Goal: Task Accomplishment & Management: Complete application form

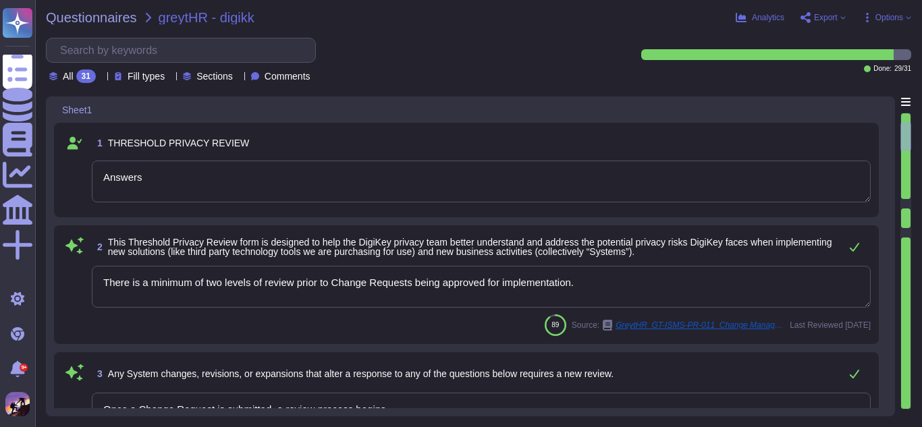
type textarea "Answers"
type textarea "There is a minimum of two levels of review prior to Change Requests being appro…"
type textarea "Once a Change Request is submitted, a review process begins."
type textarea "System Description: - Name: GreytHR - Type: Cloud-based Human Resource Manageme…"
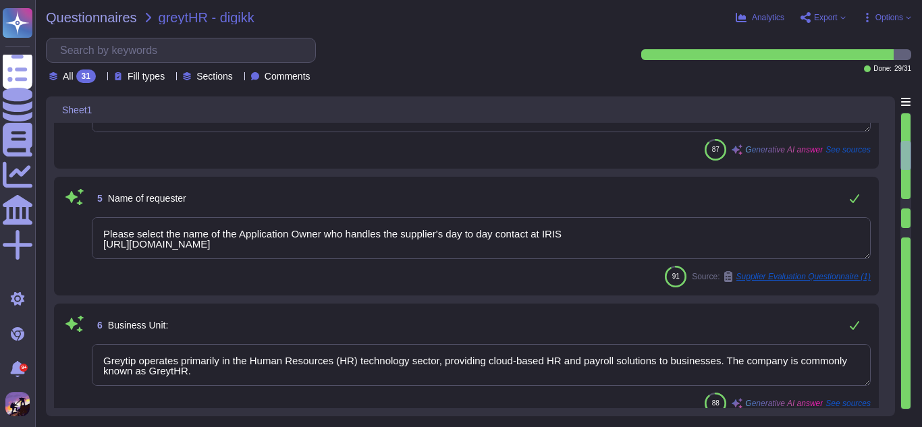
type textarea "Please select the name of the Application Owner who handles the supplier's day …"
type textarea "Greytip operates primarily in the Human Resources (HR) technology sector, provi…"
type textarea "Please select the name of the Application Owner who handles the supplier's day …"
type textarea "The completion date for the GreytHR Web Application security assessment was [DA…"
type textarea "GreytHR is a cloud-based HR and payroll management software developed by Greyti…"
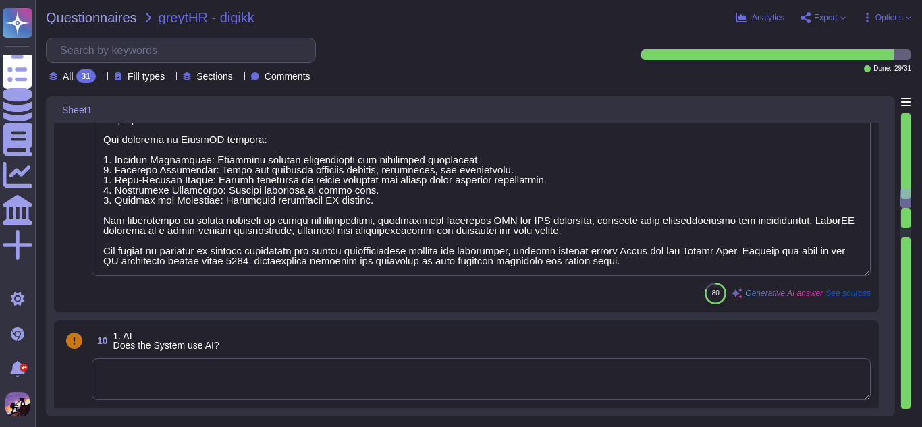
type textarea "Yes, the System collects, generates, uses, processes, and stores personal infor…"
type textarea "Personal information is collected, stored, processed, and used for several key …"
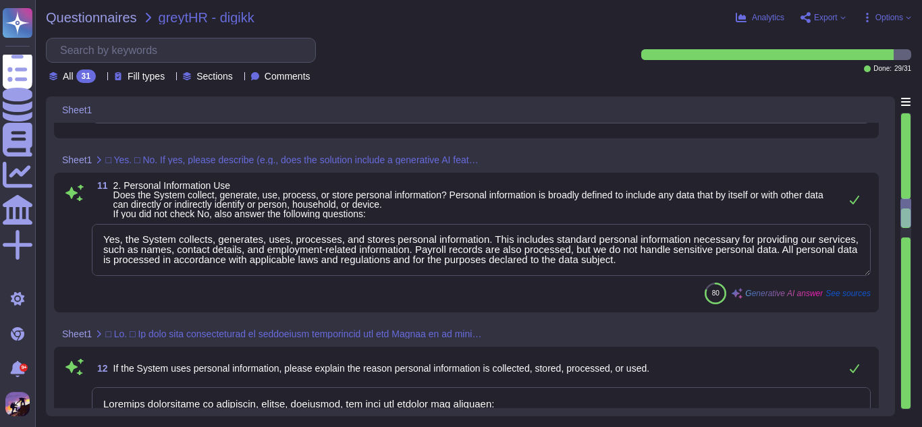
scroll to position [0, 0]
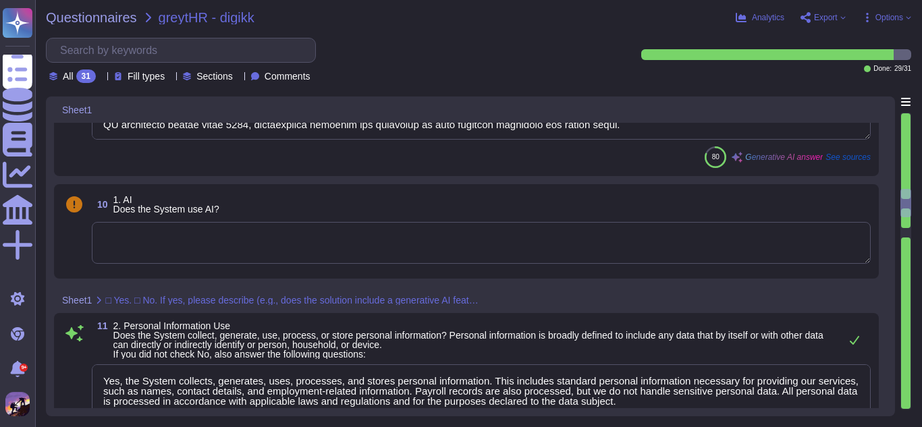
type textarea "The completion date for the GreytHR Web Application security assessment was [DA…"
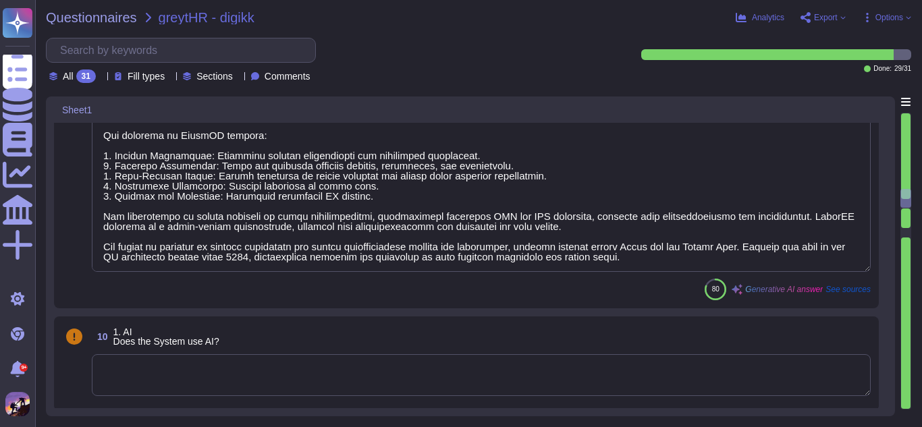
type textarea "Please select the name of the Application Owner who handles the supplier's day …"
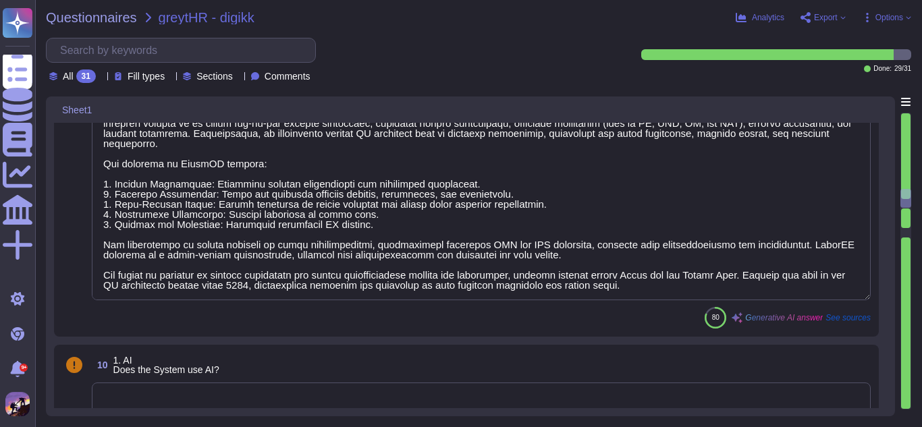
scroll to position [1, 0]
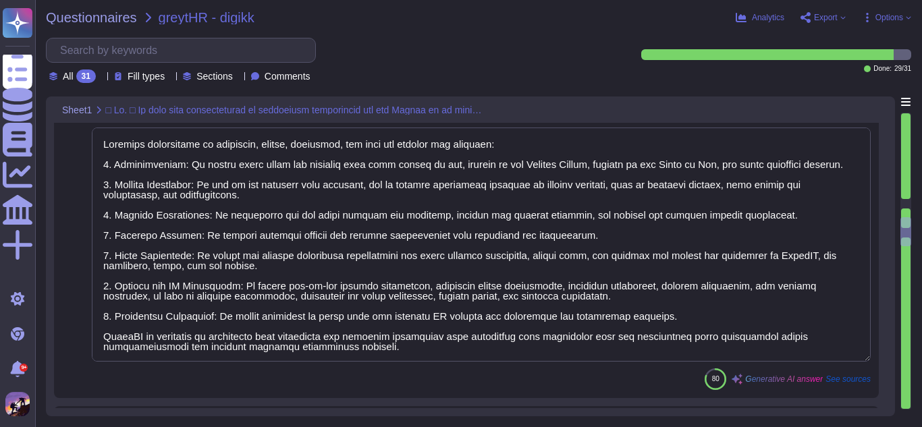
type textarea "The data subjects whose personal information is being processed by the System i…"
type textarea "The system obtains data through several methods: 1. Email: Clients typically sh…"
type textarea "Yes, our standard Privacy Policy is referenced when collecting personal informa…"
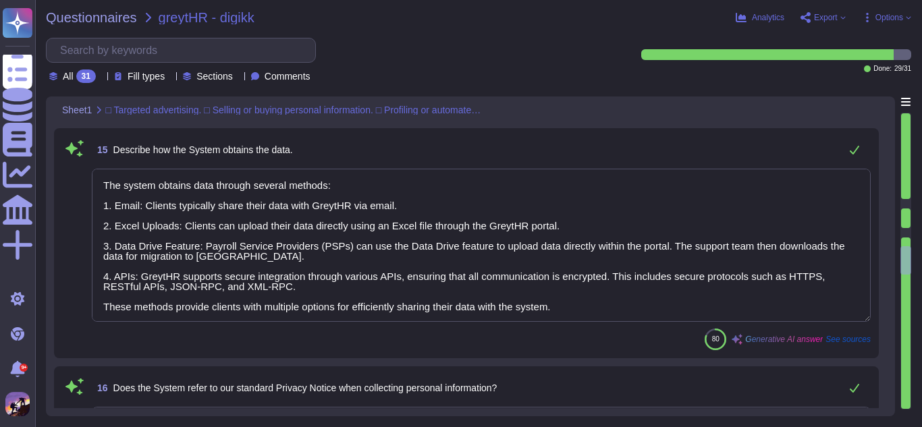
type textarea "Yes, the System’s use of personal information is consistent with our Privacy No…"
type textarea "Our procedures include opt-in and opt-out requirements for the services provide…"
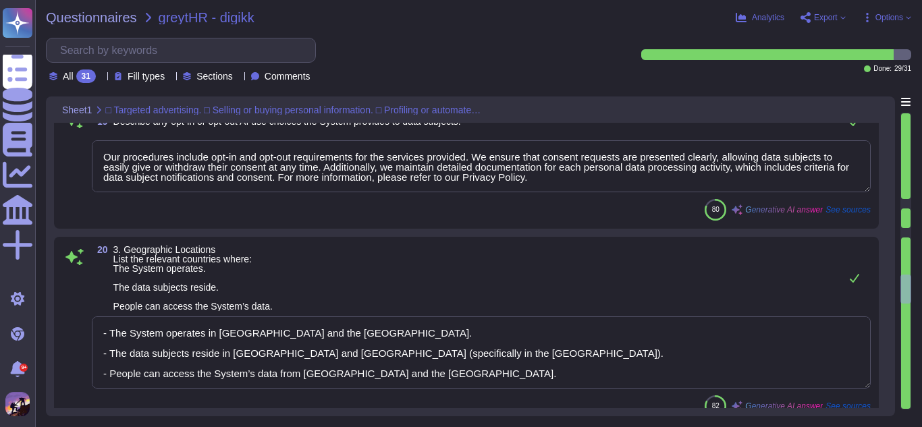
type textarea "- The System operates in [GEOGRAPHIC_DATA] and the [GEOGRAPHIC_DATA]. - The dat…"
type textarea "Yes, third parties can access the System under strict conditions. The identifie…"
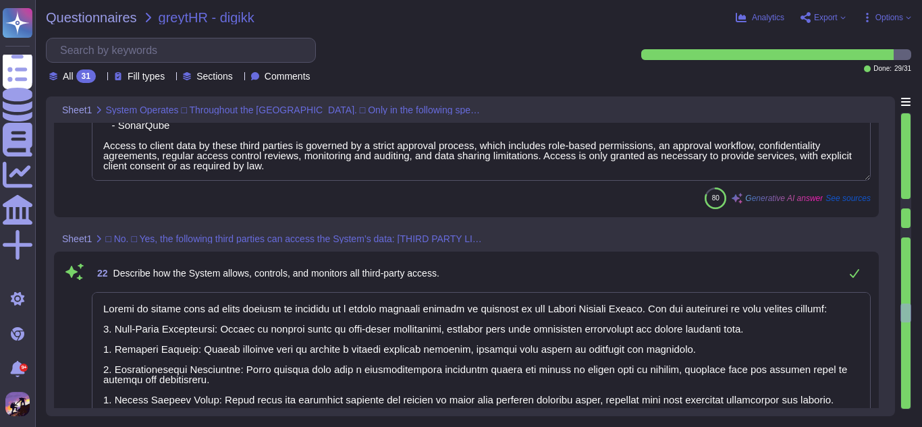
type textarea "Access to client data by third parties is governed by a strict approval process…"
type textarea "The company employs several screening and due diligence measures before approvi…"
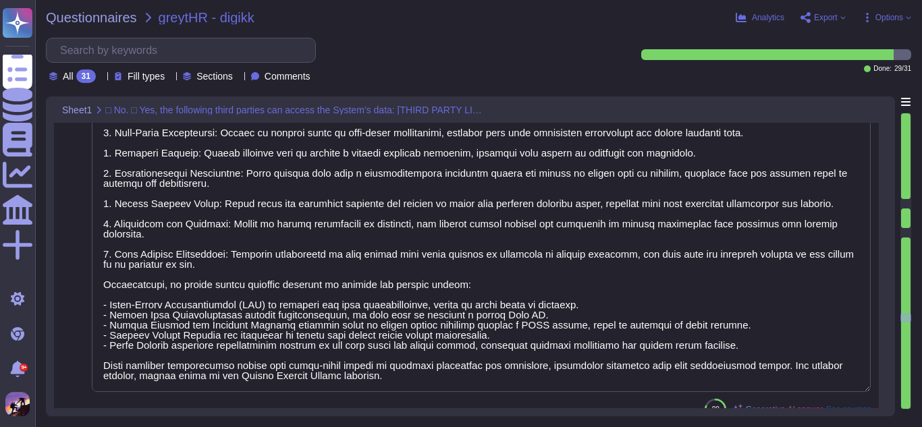
scroll to position [0, 0]
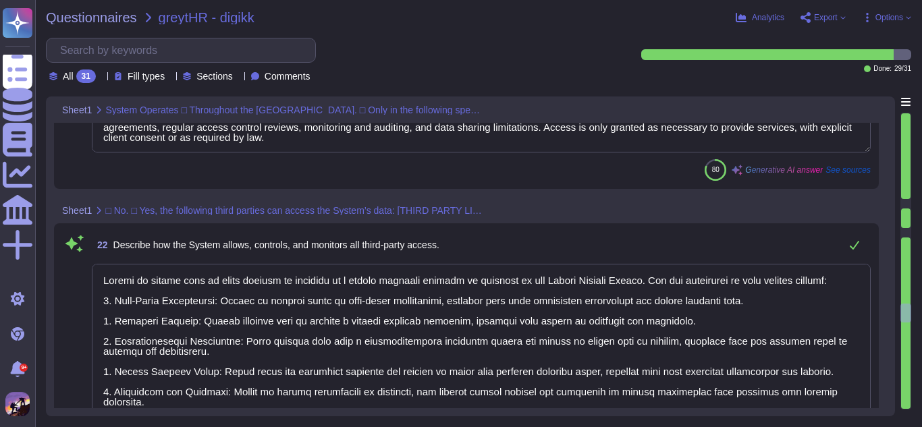
type textarea "Yes, third parties can access the System under strict conditions. The identifie…"
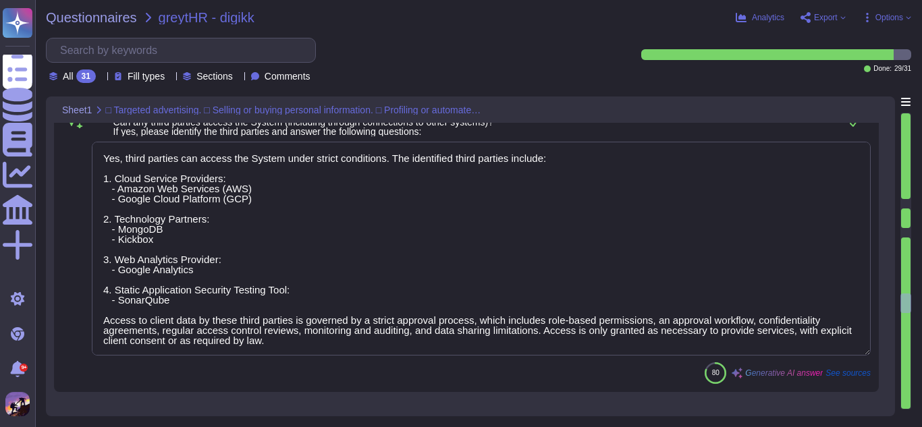
type textarea "Our procedures include opt-in and opt-out requirements for the services provide…"
type textarea "- The System operates in [GEOGRAPHIC_DATA] and the [GEOGRAPHIC_DATA]. - The dat…"
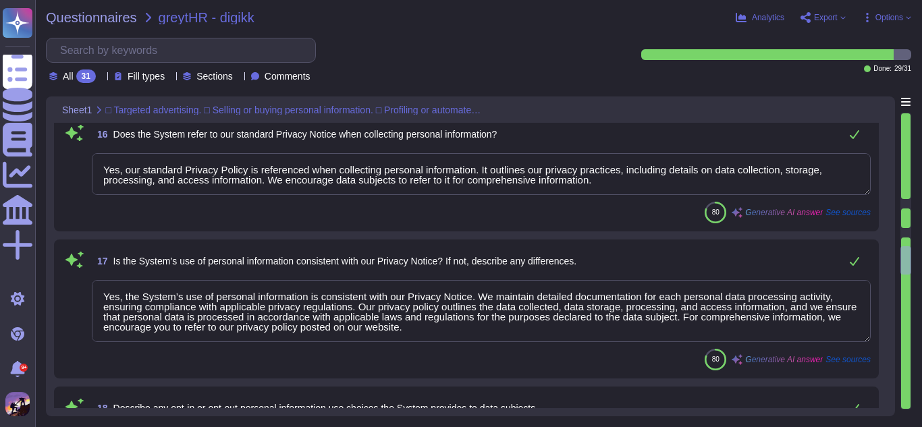
type textarea "The data subjects whose personal information is being processed by the System i…"
type textarea "The system obtains data through several methods: 1. Email: Clients typically sh…"
type textarea "Yes, our standard Privacy Policy is referenced when collecting personal informa…"
type textarea "Yes, the System’s use of personal information is consistent with our Privacy No…"
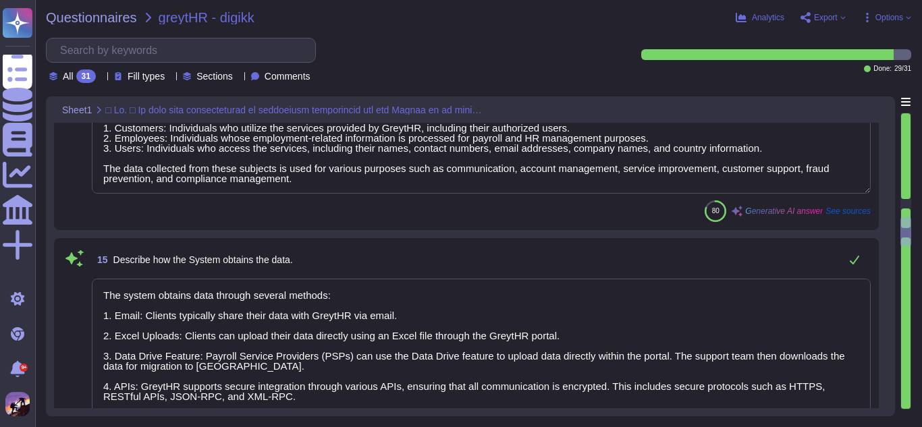
type textarea "Personal information is collected, stored, processed, and used for several key …"
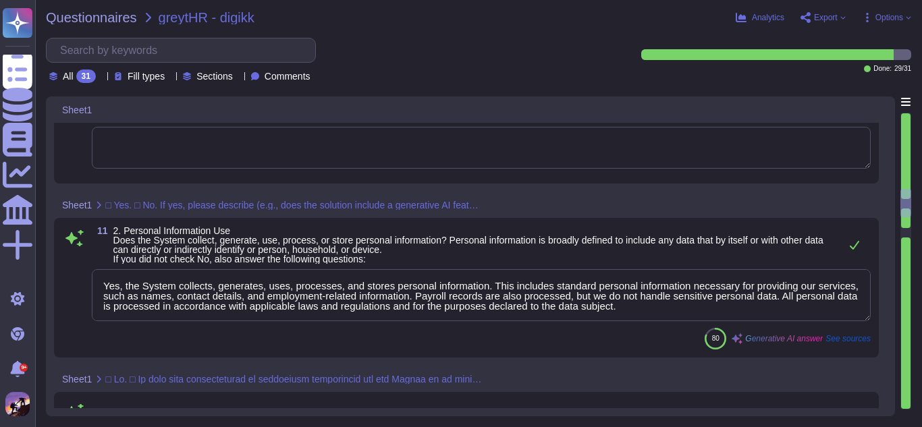
type textarea "The completion date for the GreytHR Web Application security assessment was [DA…"
type textarea "GreytHR is a cloud-based HR and payroll management software developed by Greyti…"
type textarea "Yes, the System collects, generates, uses, processes, and stores personal infor…"
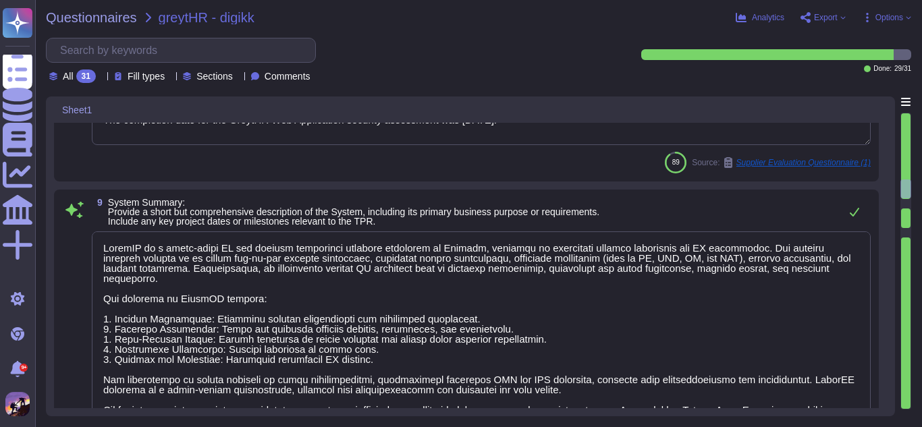
type textarea "Please select the name of the Application Owner who handles the supplier's day …"
type textarea "Greytip operates primarily in the Human Resources (HR) technology sector, provi…"
type textarea "Please select the name of the Application Owner who handles the supplier's day …"
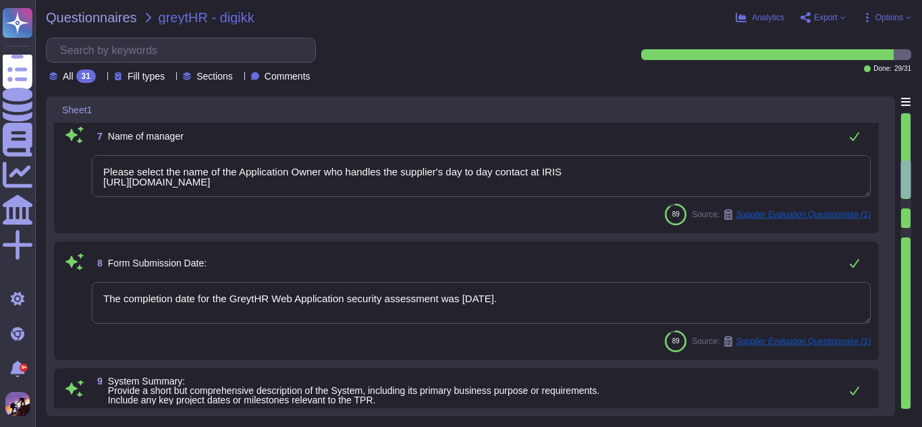
type textarea "System Description: - Name: GreytHR - Type: Cloud-based Human Resource Manageme…"
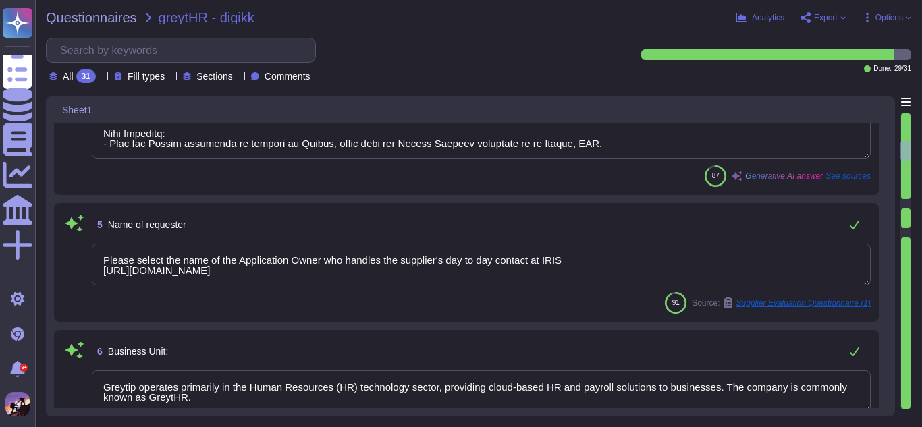
type textarea "Once a Change Request is submitted, a review process begins."
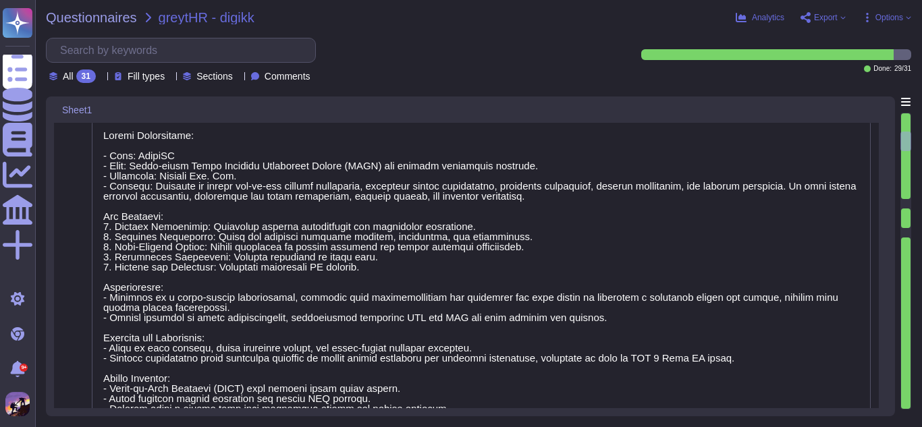
type textarea "Answers"
type textarea "There is a minimum of two levels of review prior to Change Requests being appro…"
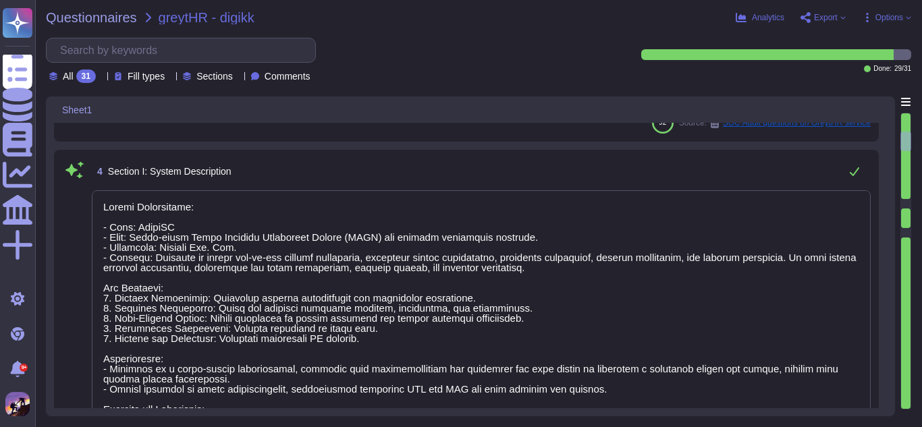
type textarea "Please select the name of the Application Owner who handles the supplier's day …"
type textarea "Greytip operates primarily in the Human Resources (HR) technology sector, provi…"
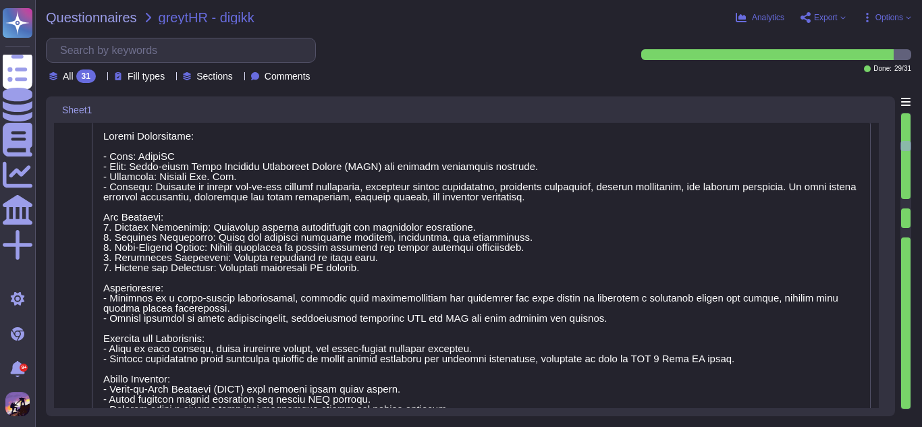
scroll to position [1, 0]
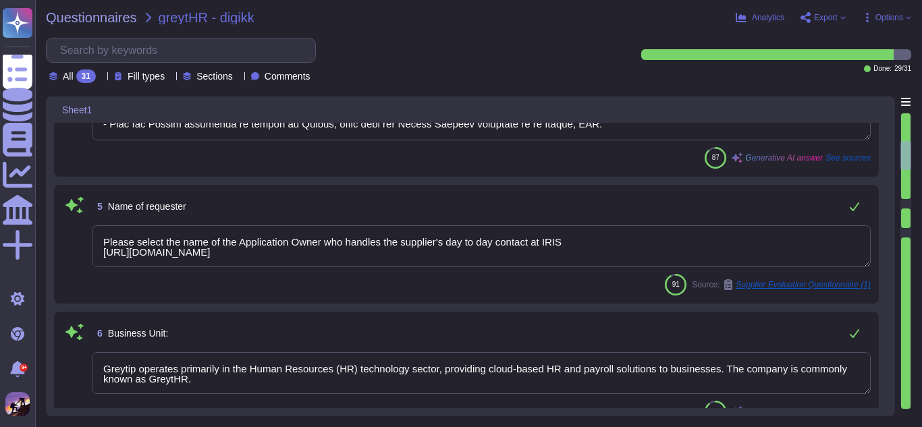
type textarea "Please select the name of the Application Owner who handles the supplier's day …"
type textarea "The completion date for the GreytHR Web Application security assessment was [DA…"
type textarea "GreytHR is a cloud-based HR and payroll management software developed by Greyti…"
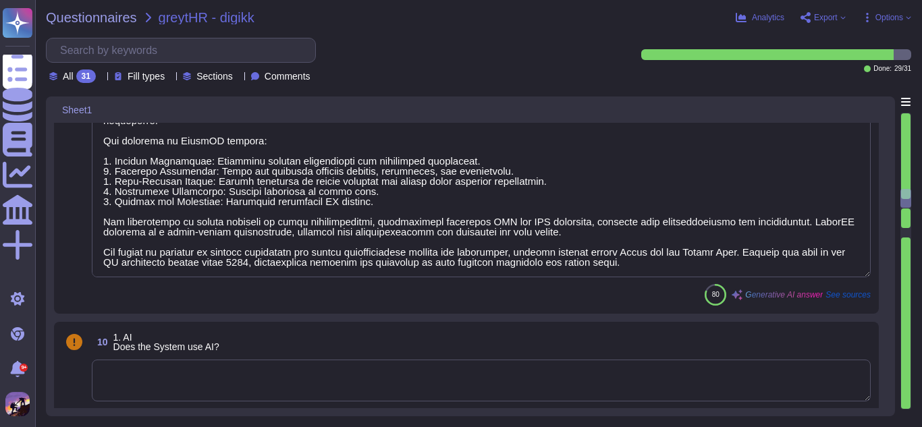
type textarea "Yes, the System collects, generates, uses, processes, and stores personal infor…"
type textarea "Personal information is collected, stored, processed, and used for several key …"
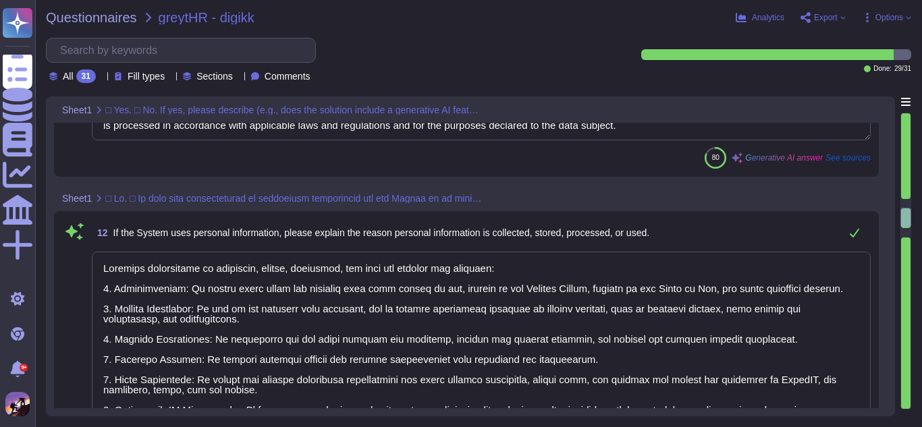
type textarea "The data subjects whose personal information is being processed by the System i…"
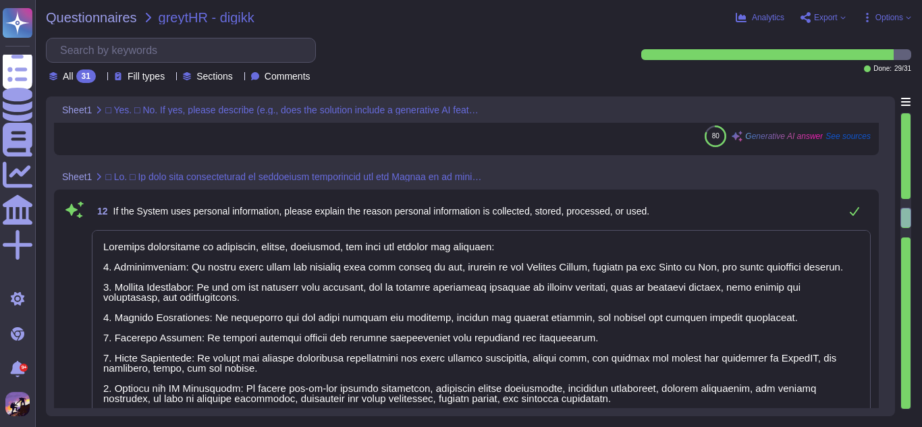
type textarea "The data subjects whose personal information is being processed by the System i…"
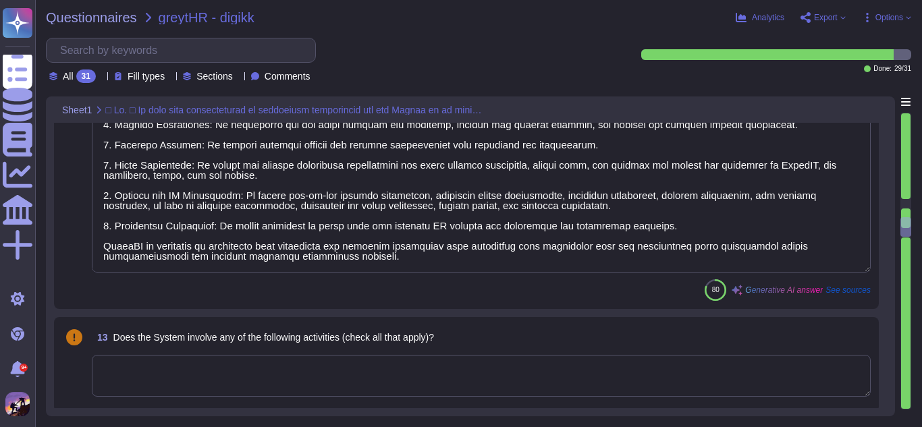
type textarea "The system obtains data through several methods: 1. Email: Clients typically sh…"
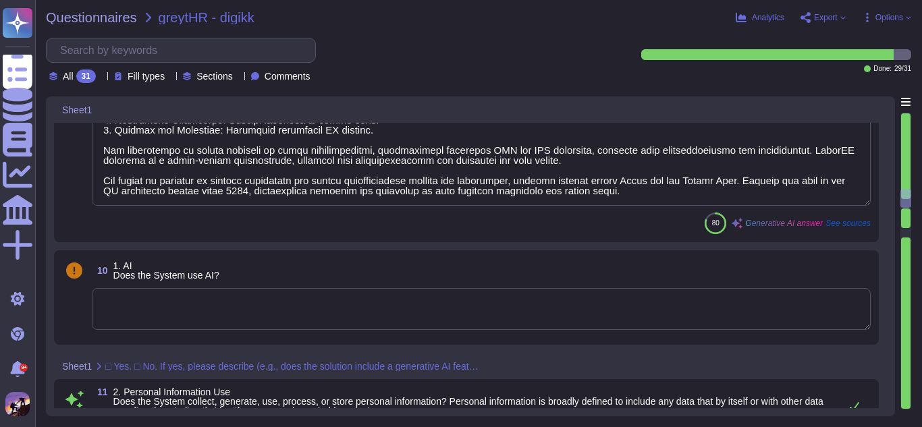
type textarea "Please select the name of the Application Owner who handles the supplier's day …"
type textarea "The completion date for the GreytHR Web Application security assessment was [DA…"
type textarea "GreytHR is a cloud-based HR and payroll management software developed by Greyti…"
type textarea "Yes, the System collects, generates, uses, processes, and stores personal infor…"
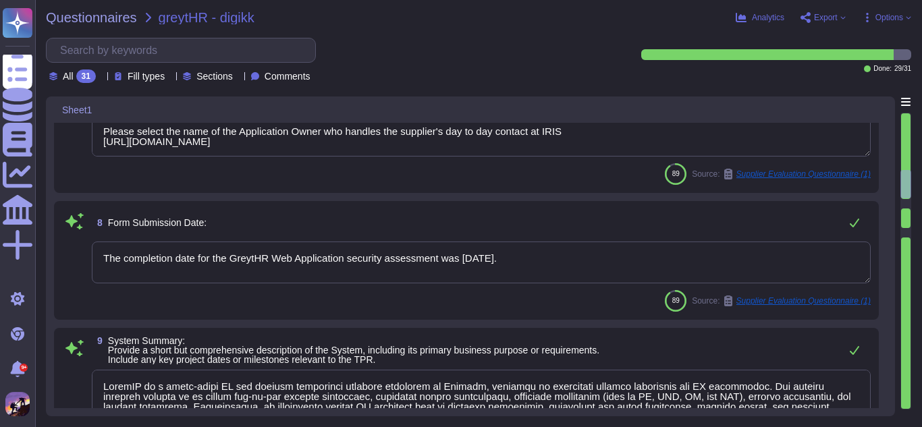
type textarea "System Description: - Name: GreytHR - Type: Cloud-based Human Resource Manageme…"
type textarea "Please select the name of the Application Owner who handles the supplier's day …"
type textarea "Greytip operates primarily in the Human Resources (HR) technology sector, provi…"
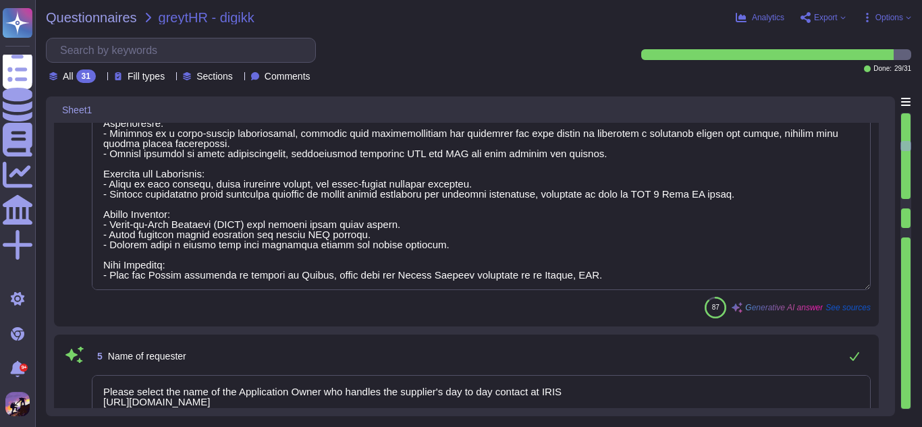
type textarea "There is a minimum of two levels of review prior to Change Requests being appro…"
type textarea "Once a Change Request is submitted, a review process begins."
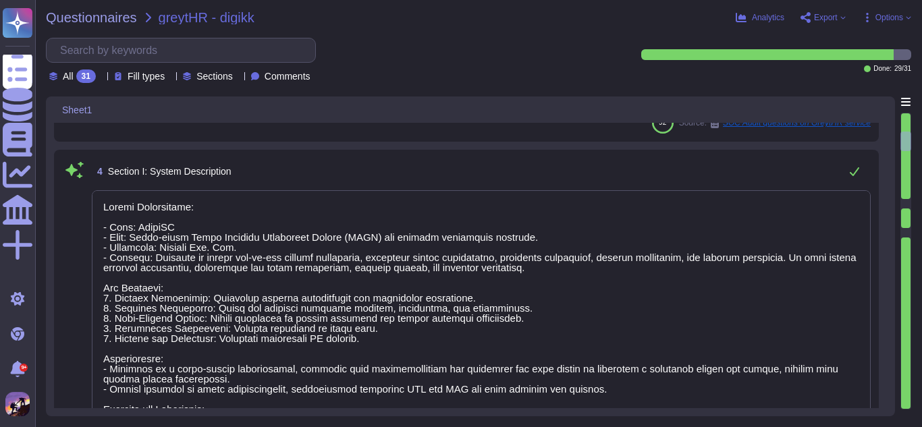
scroll to position [268, 0]
type textarea "Answers"
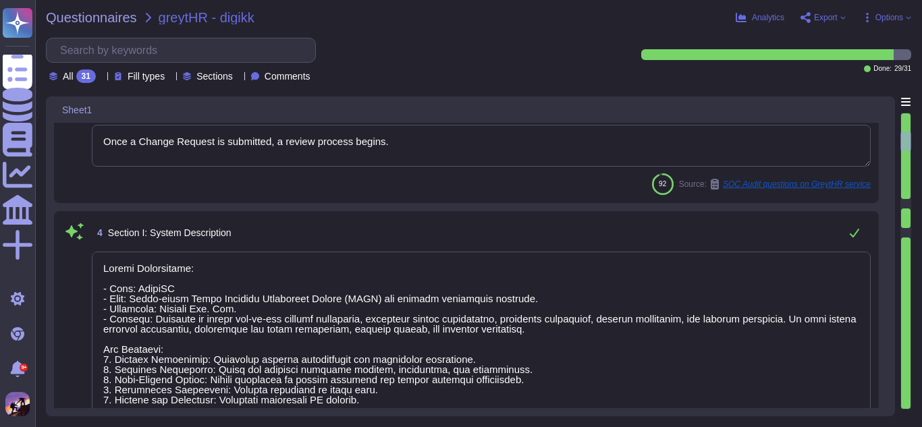
scroll to position [1, 0]
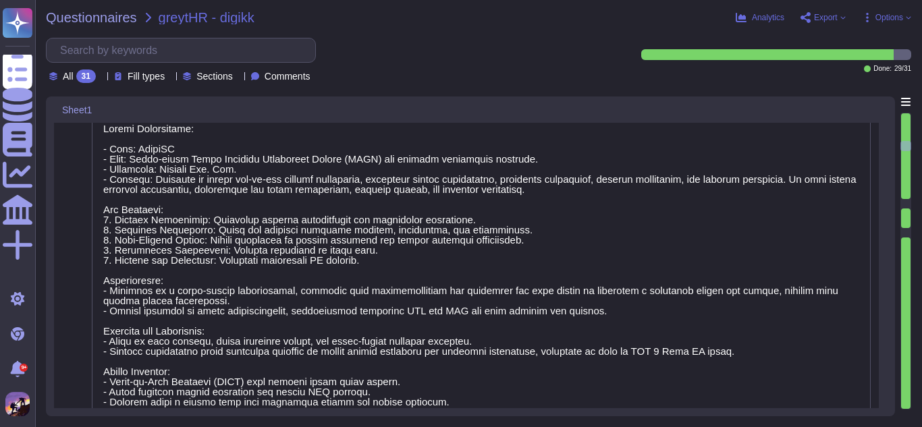
type textarea "Greytip operates primarily in the Human Resources (HR) technology sector, provi…"
type textarea "Please select the name of the Application Owner who handles the supplier's day …"
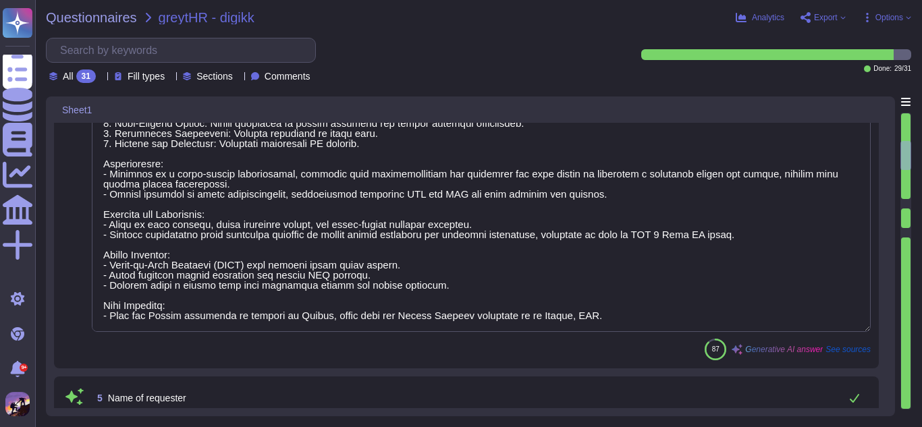
type textarea "The completion date for the GreytHR Web Application security assessment was [DA…"
type textarea "GreytHR is a cloud-based HR and payroll management software developed by Greyti…"
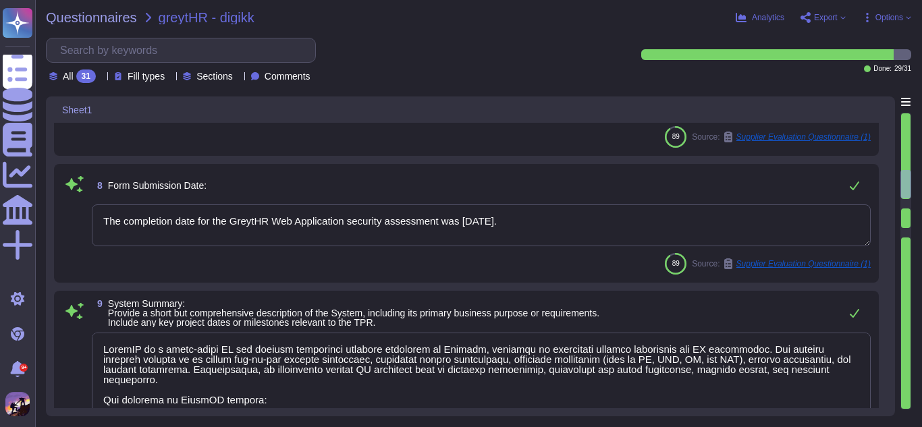
type textarea "Yes, the System collects, generates, uses, processes, and stores personal infor…"
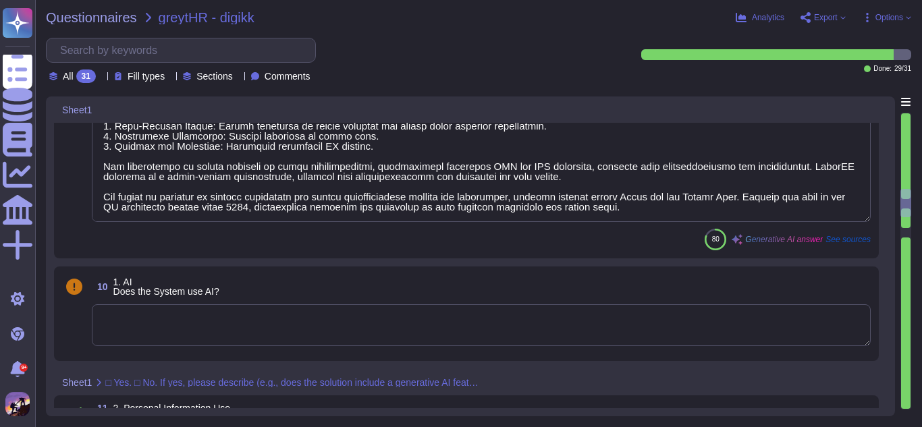
type textarea "Personal information is collected, stored, processed, and used for several key …"
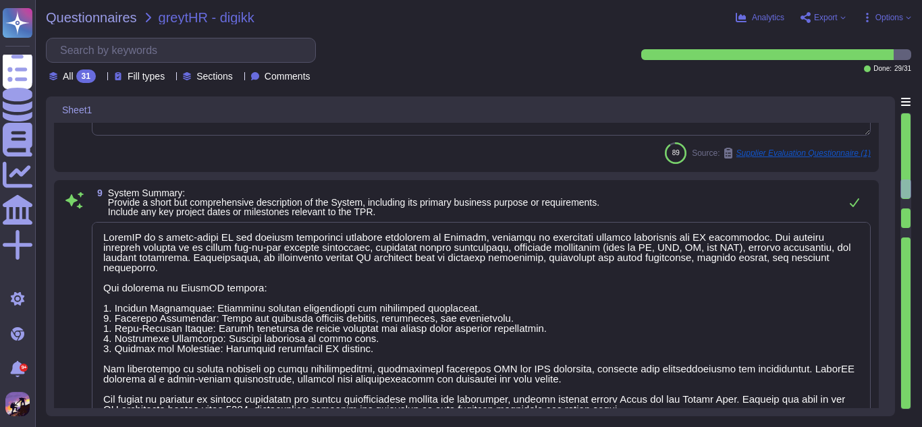
scroll to position [1186, 0]
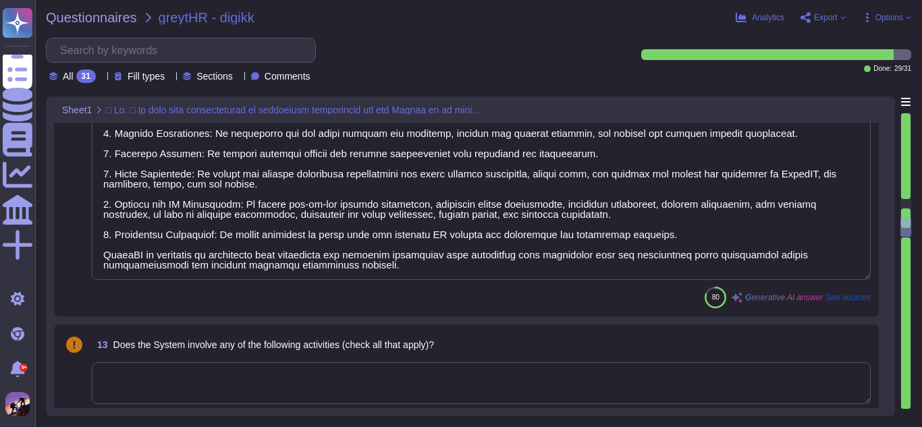
type textarea "The data subjects whose personal information is being processed by the System i…"
type textarea "The system obtains data through several methods: 1. Email: Clients typically sh…"
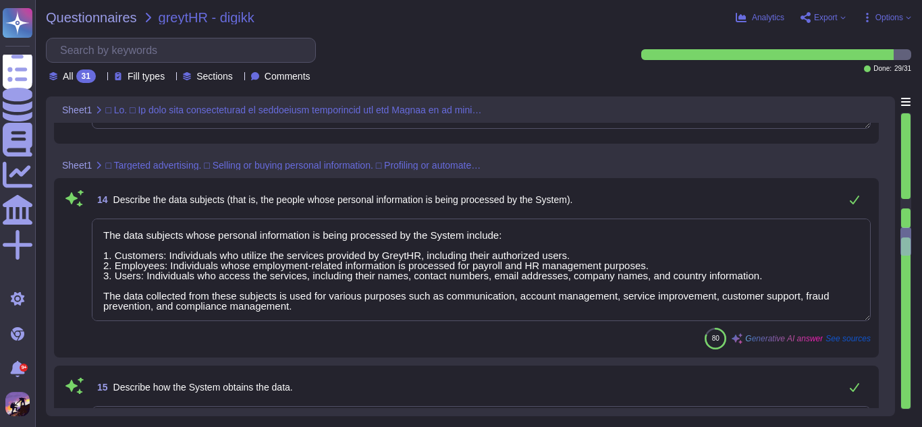
type textarea "Yes, our standard Privacy Policy is referenced when collecting personal informa…"
type textarea "Yes, the System’s use of personal information is consistent with our Privacy No…"
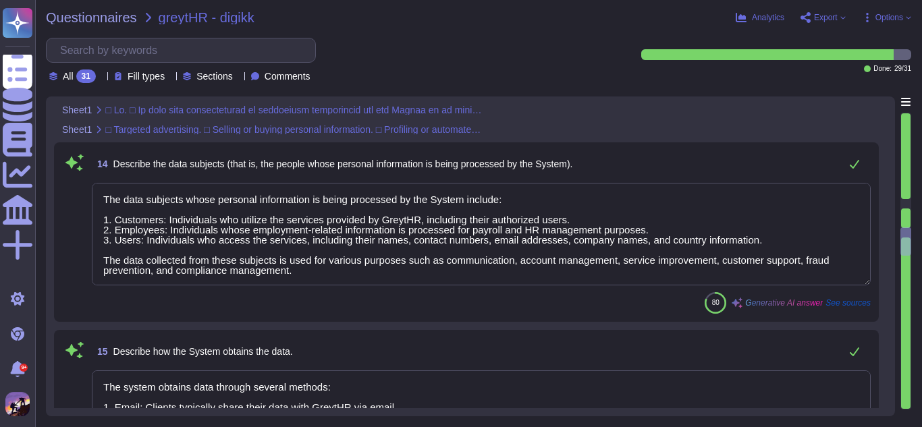
scroll to position [1, 0]
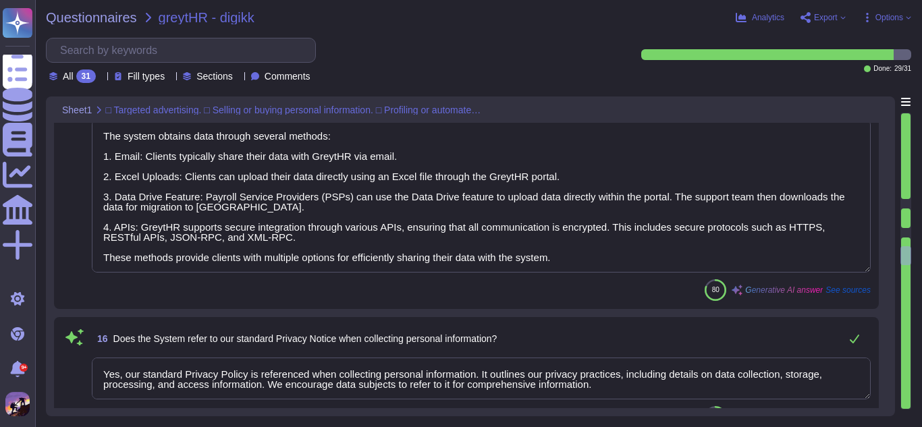
type textarea "Our procedures include opt-in and opt-out requirements for the services provide…"
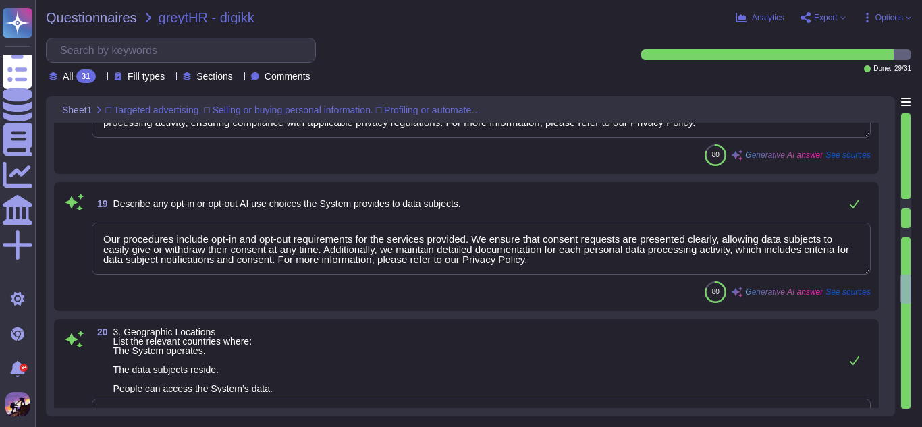
type textarea "- The System operates in [GEOGRAPHIC_DATA] and the [GEOGRAPHIC_DATA]. - The dat…"
type textarea "Yes, third parties can access the System under strict conditions. The identifie…"
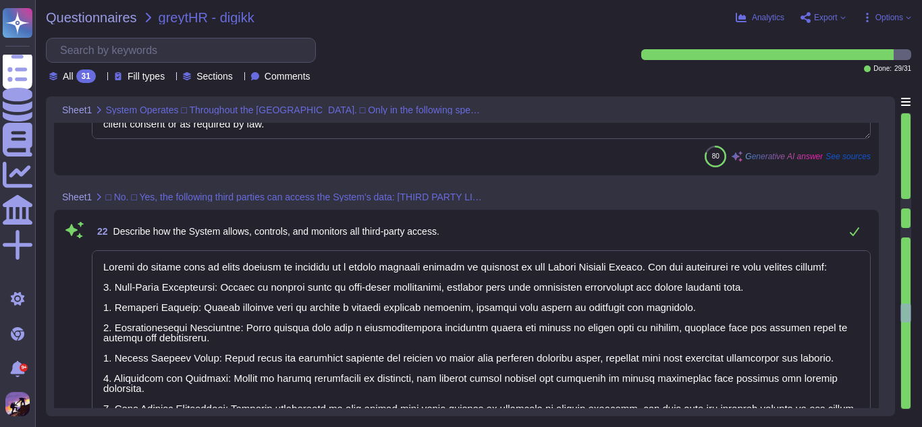
type textarea "Access to client data by third parties is governed by a strict approval process…"
type textarea "The company employs several screening and due diligence measures before approvi…"
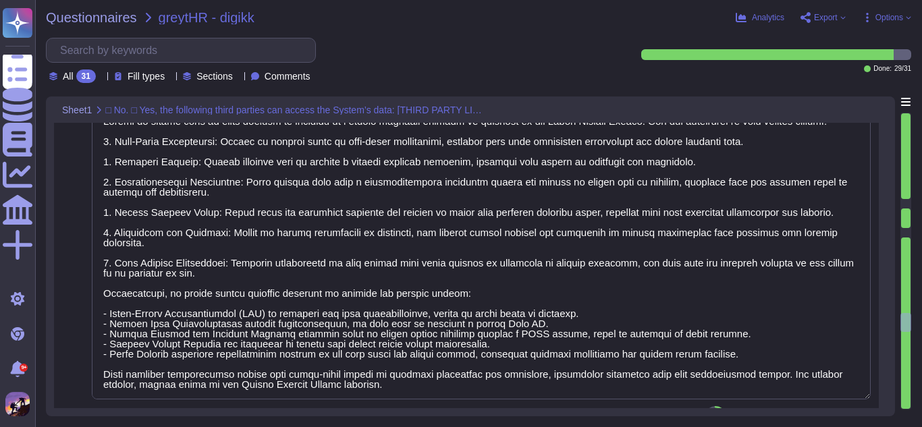
type textarea "The contract terms in place with each third party include: 1. Data Processing A…"
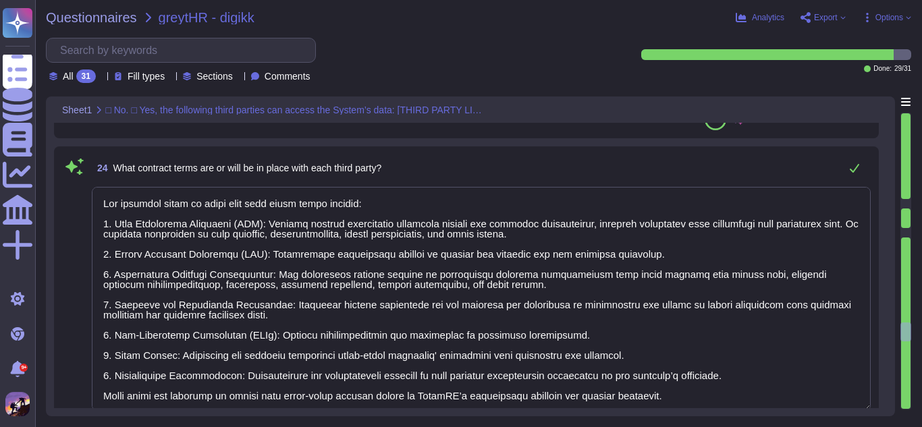
type textarea "No, personal information about individuals provided by clients is not disclosed…"
type textarea "There is a minimum of two levels of review prior to Change Requests being appro…"
type textarea "Completed by the Privacy Office."
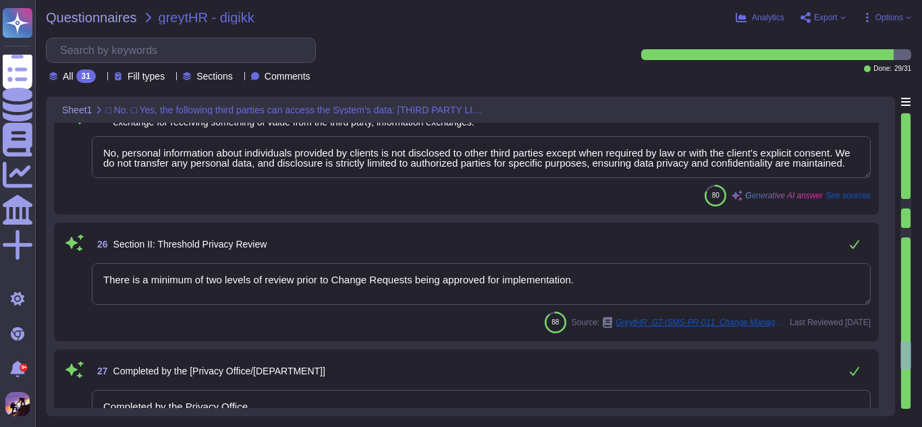
type textarea "Name: V [PERSON_NAME] Email Address: [PERSON_NAME][EMAIL_ADDRESS][DOMAIN_NAME]"
type textarea "User entities are responsible for approving the CCR/SOW and the MSA. They also …"
type textarea "Please refer to attachment 'A'."
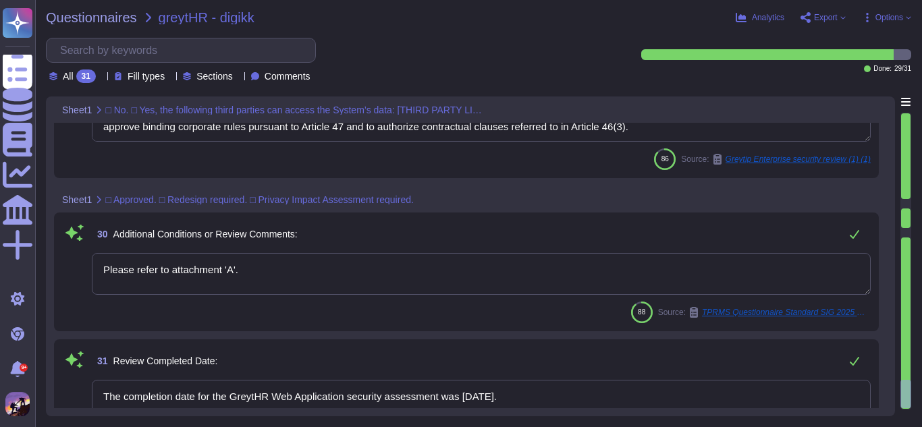
type textarea "The completion date for the GreytHR Web Application security assessment was [DA…"
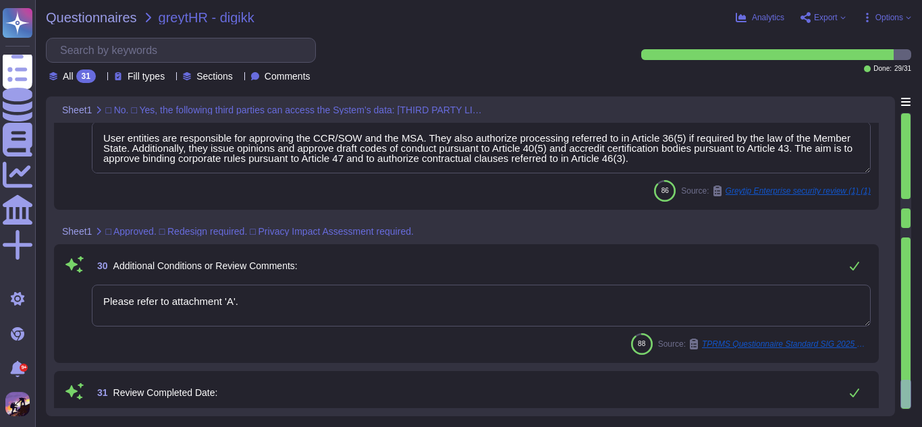
type textarea "There is a minimum of two levels of review prior to Change Requests being appro…"
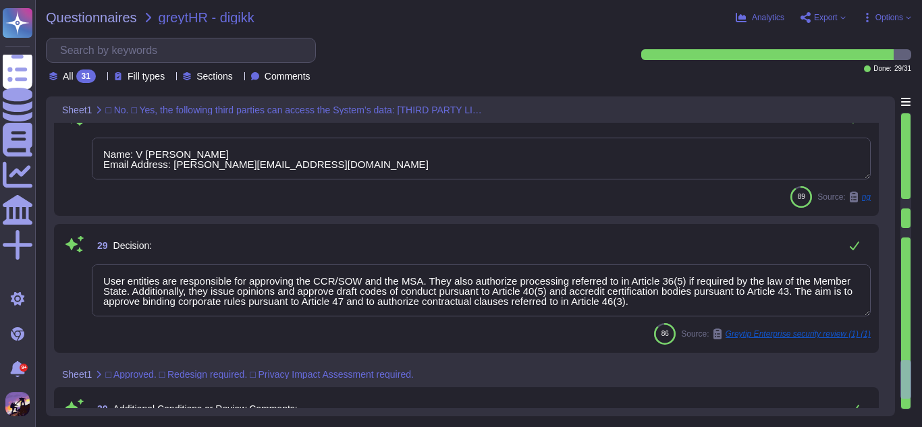
type textarea "No, personal information about individuals provided by clients is not disclosed…"
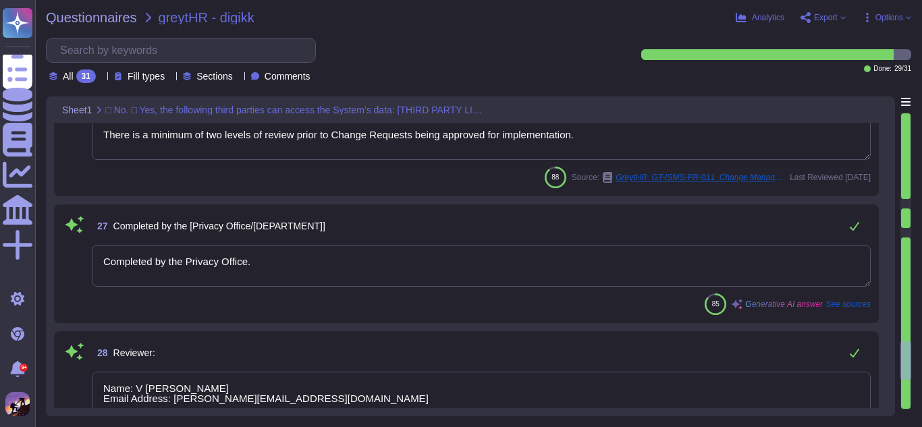
type textarea "The contract terms in place with each third party include: 1. Data Processing A…"
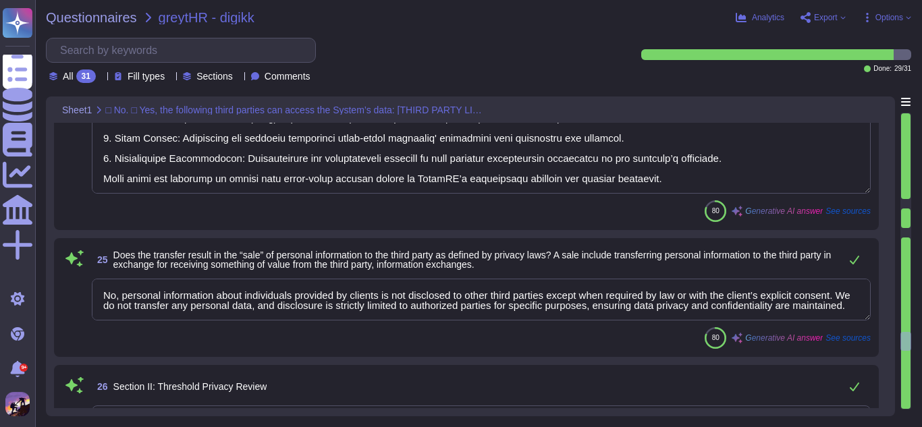
type textarea "The company employs several screening and due diligence measures before approvi…"
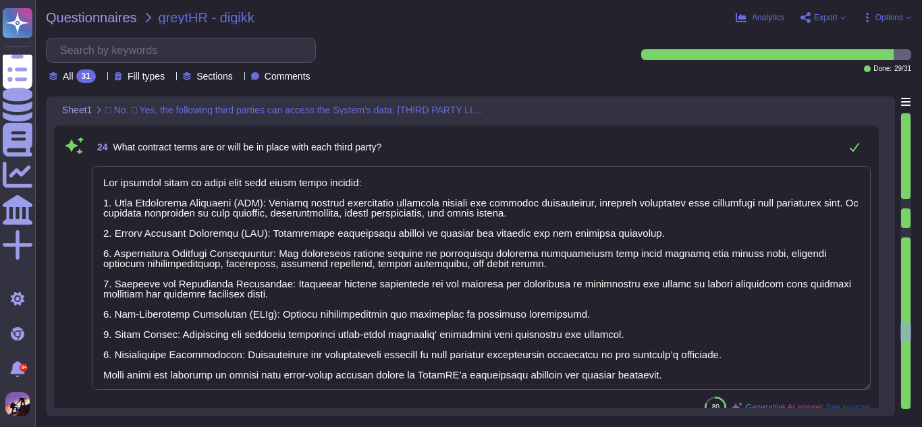
type textarea "Access to client data by third parties is governed by a strict approval process…"
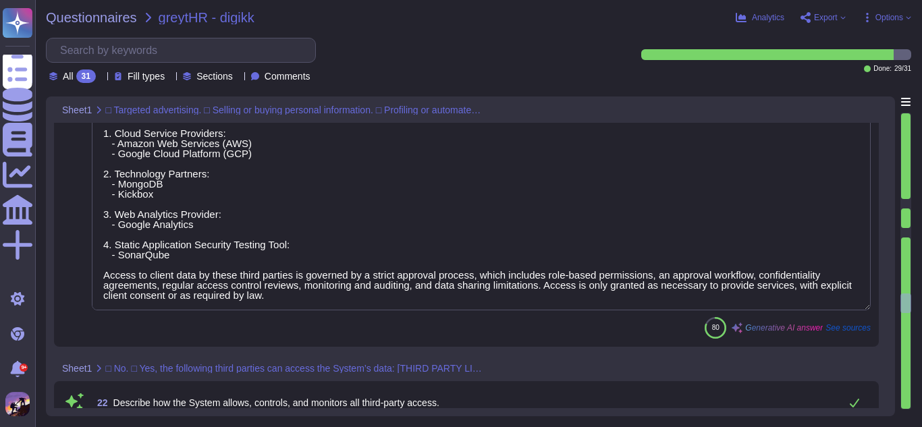
type textarea "Our procedures include opt-in and opt-out requirements for the services provide…"
type textarea "- The System operates in [GEOGRAPHIC_DATA] and the [GEOGRAPHIC_DATA]. - The dat…"
type textarea "Yes, third parties can access the System under strict conditions. The identifie…"
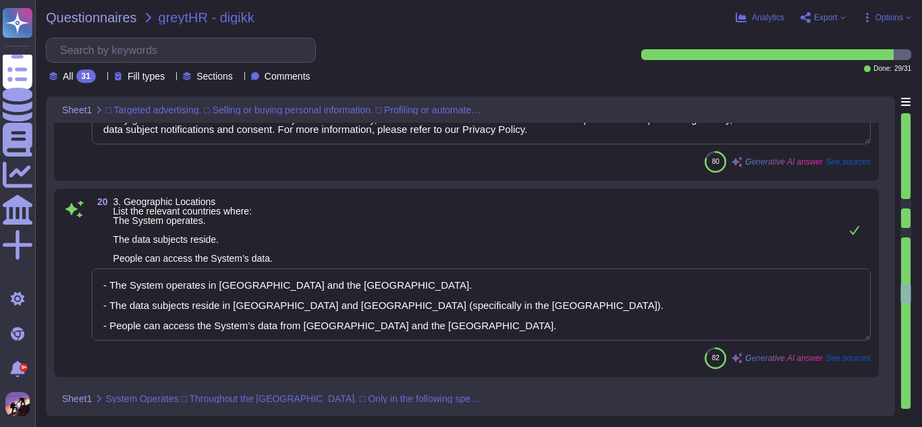
type textarea "Yes, the System’s use of personal information is consistent with our Privacy No…"
type textarea "Our procedures include opt-in and opt-out requirements for the services provide…"
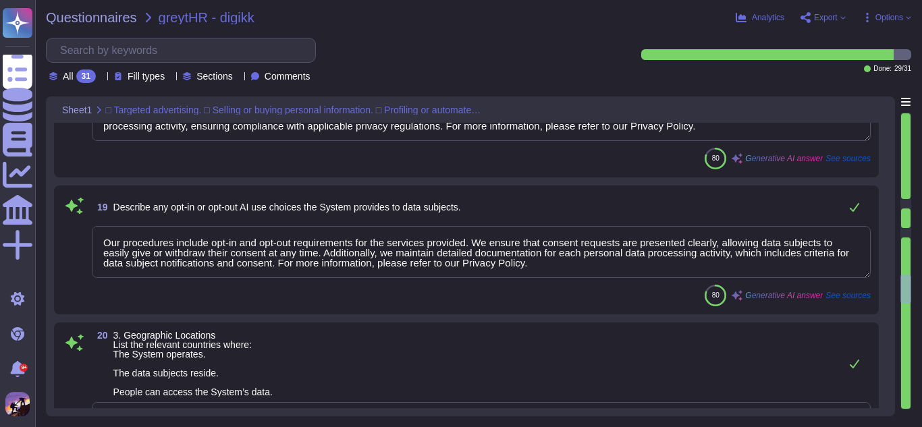
type textarea "Yes, our standard Privacy Policy is referenced when collecting personal informa…"
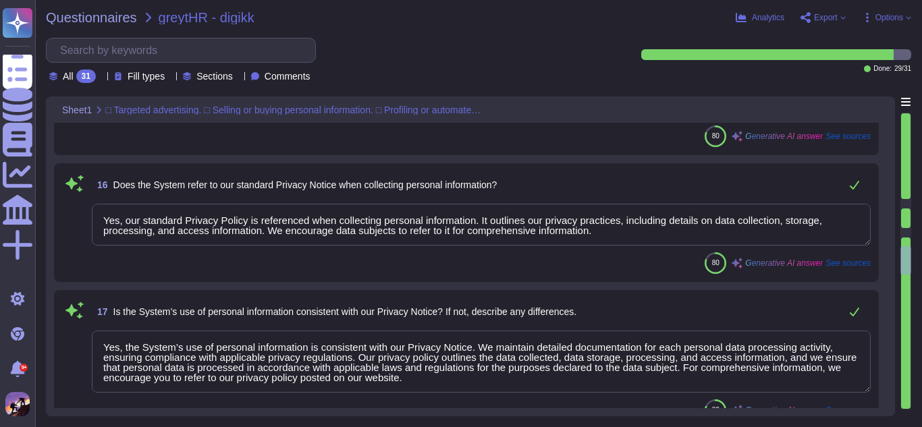
type textarea "The data subjects whose personal information is being processed by the System i…"
type textarea "The system obtains data through several methods: 1. Email: Clients typically sh…"
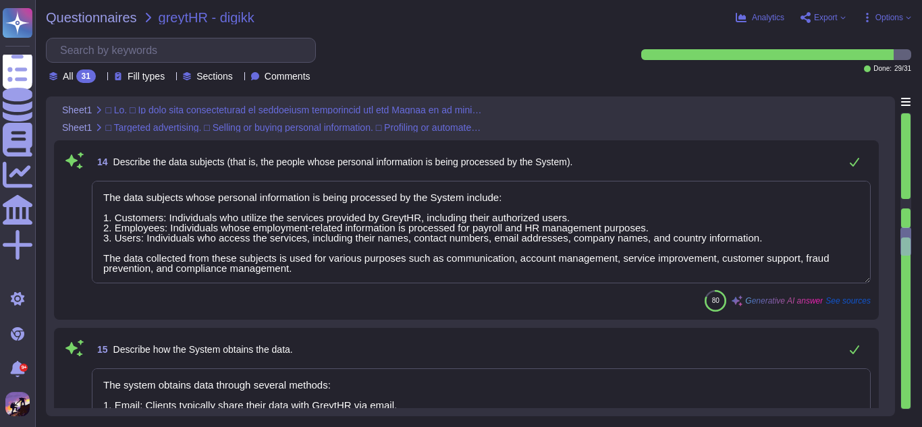
type textarea "Personal information is collected, stored, processed, and used for several key …"
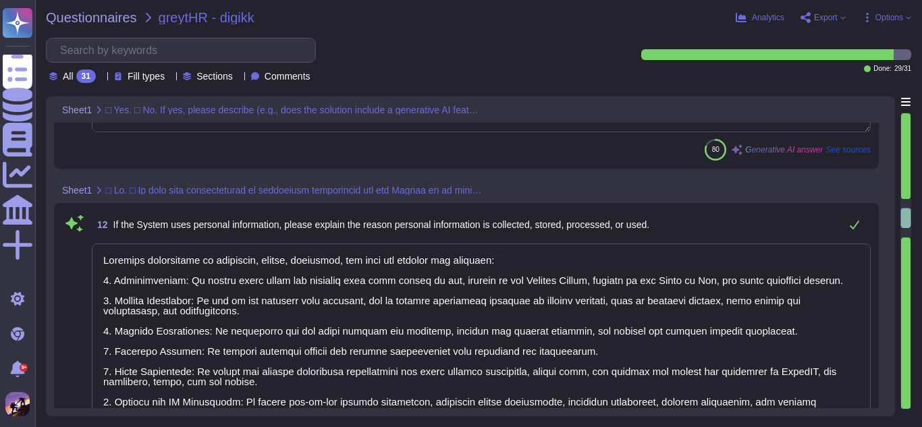
type textarea "Yes, the System collects, generates, uses, processes, and stores personal infor…"
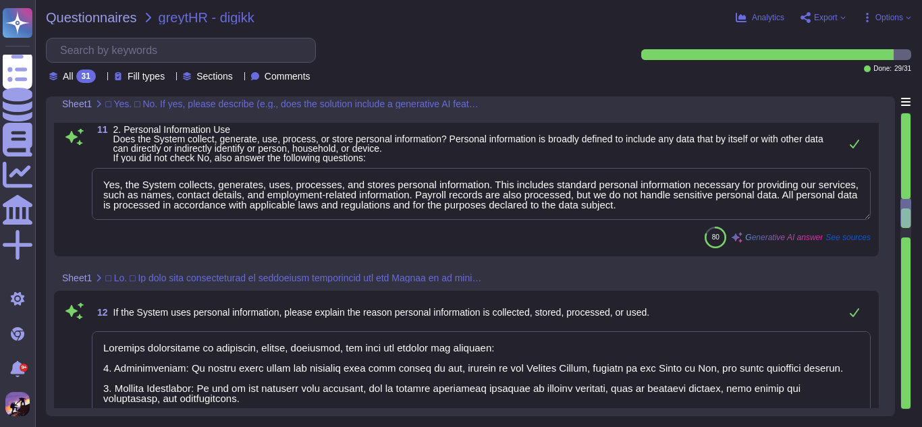
type textarea "GreytHR is a cloud-based HR and payroll management software developed by Greyti…"
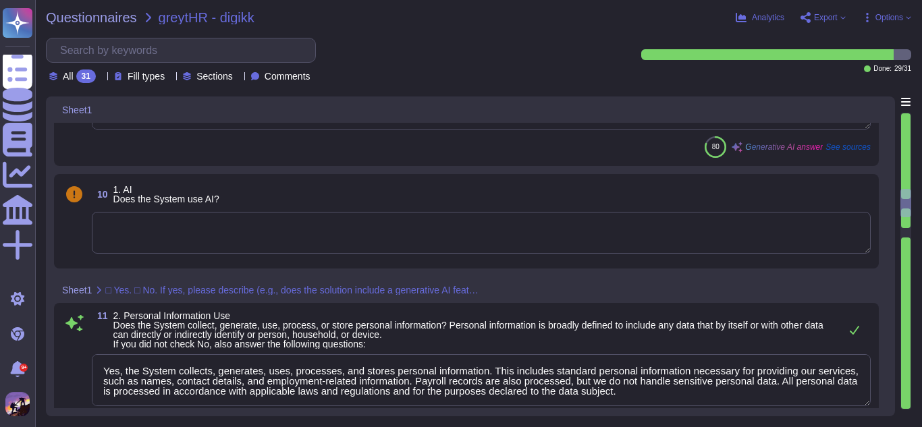
type textarea "The completion date for the GreytHR Web Application security assessment was [DA…"
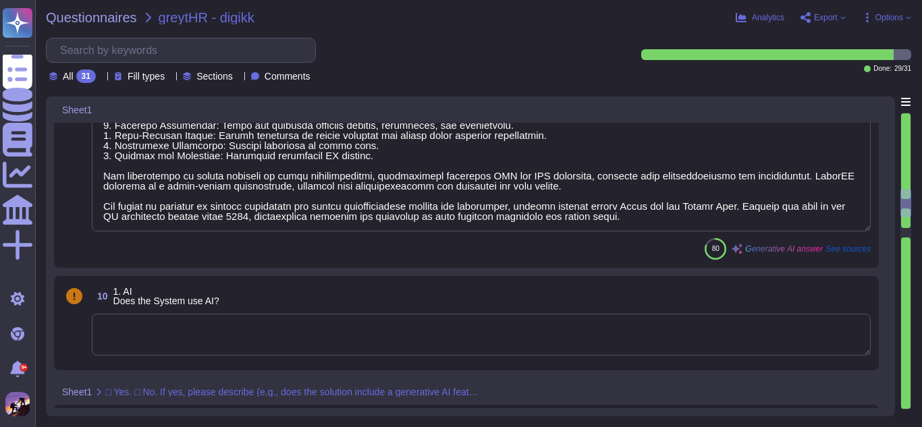
type textarea "Please select the name of the Application Owner who handles the supplier's day …"
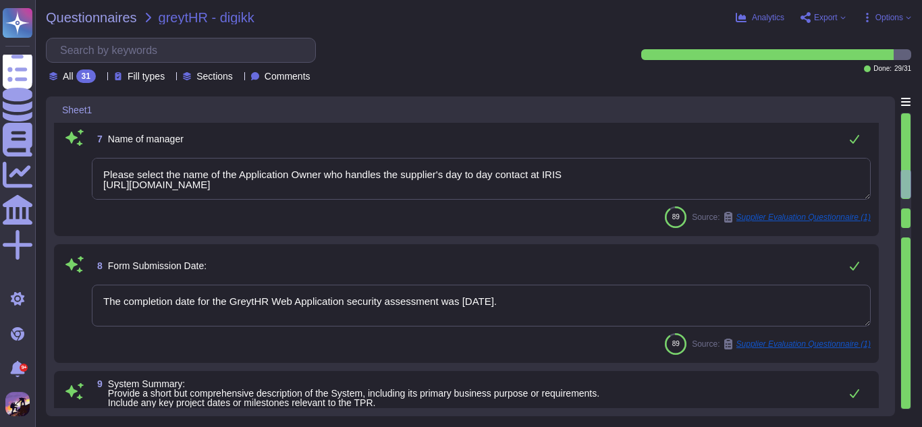
type textarea "System Description: - Name: GreytHR - Type: Cloud-based Human Resource Manageme…"
type textarea "Please select the name of the Application Owner who handles the supplier's day …"
type textarea "Greytip operates primarily in the Human Resources (HR) technology sector, provi…"
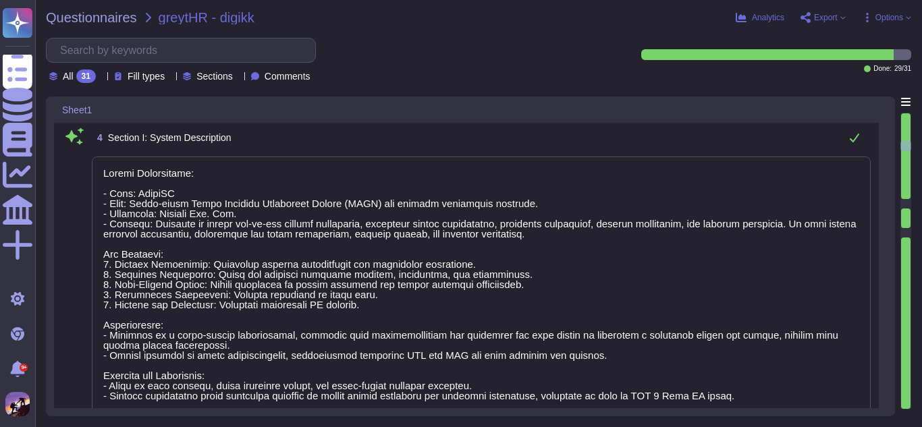
type textarea "Answers"
type textarea "There is a minimum of two levels of review prior to Change Requests being appro…"
type textarea "Once a Change Request is submitted, a review process begins."
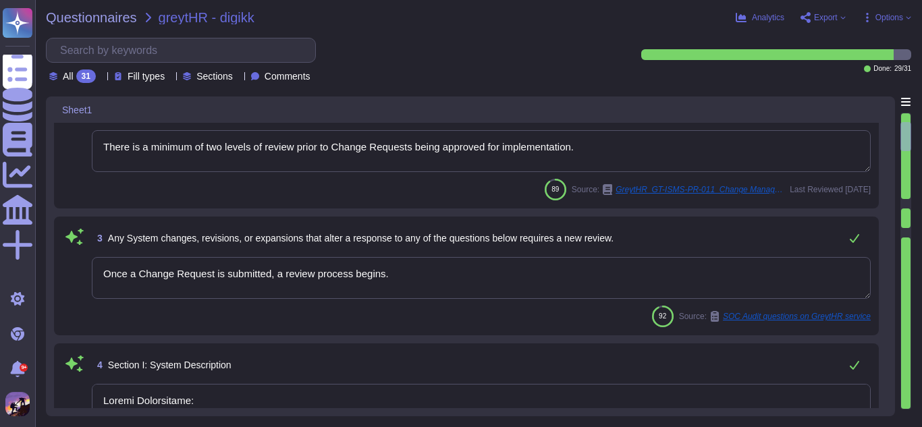
scroll to position [0, 0]
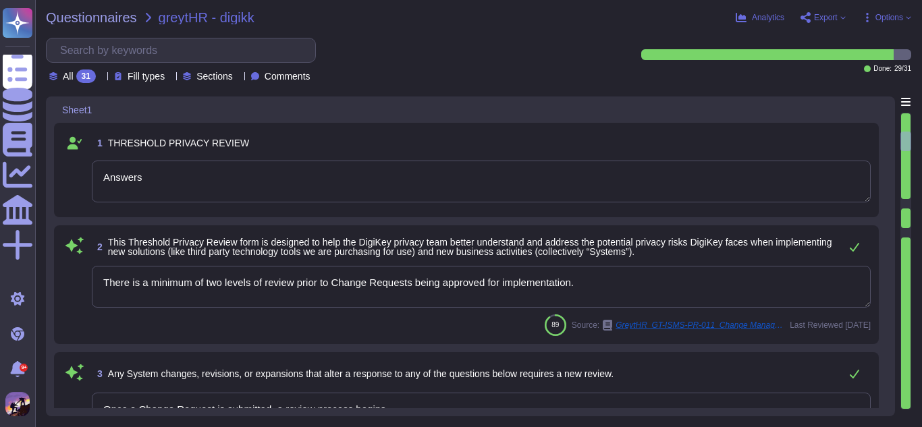
type textarea "Please select the name of the Application Owner who handles the supplier's day …"
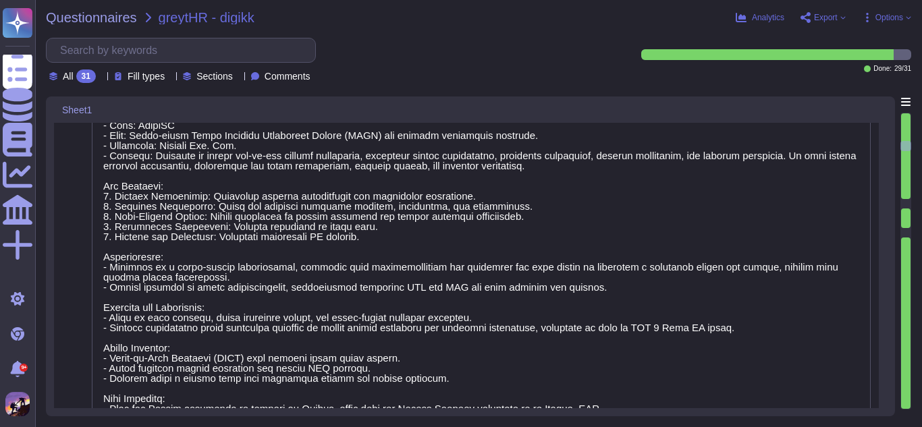
type textarea "Greytip operates primarily in the Human Resources (HR) technology sector, provi…"
type textarea "Please select the name of the Application Owner who handles the supplier's day …"
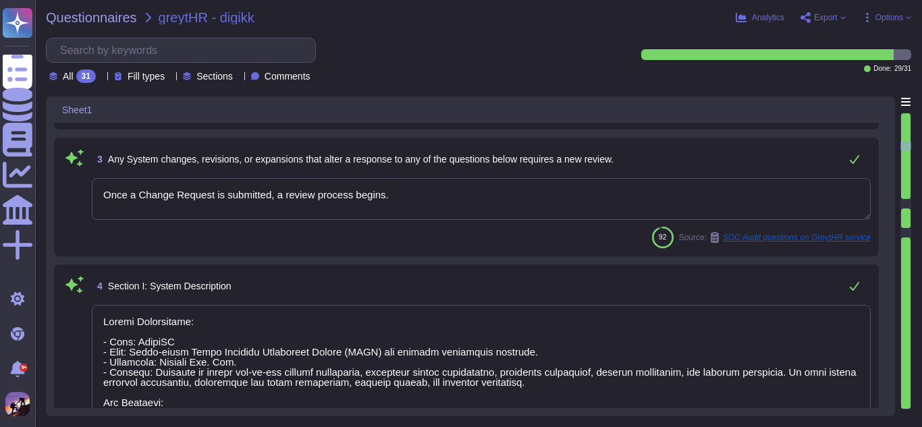
scroll to position [19, 0]
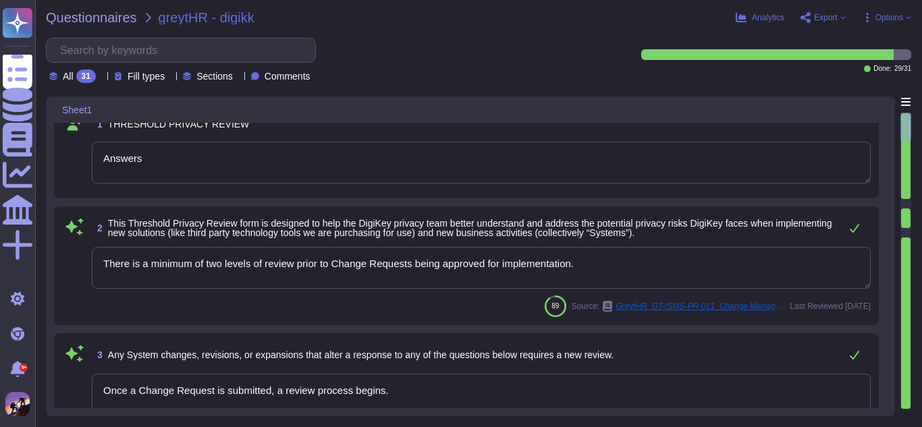
type textarea "Answers"
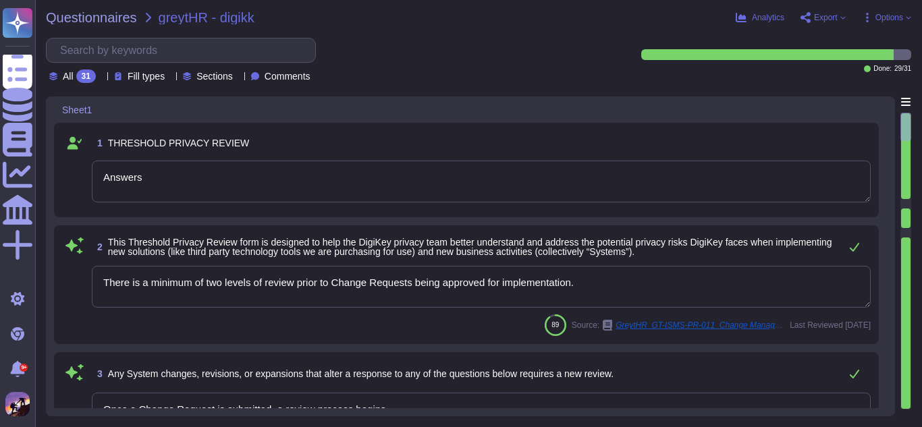
click at [821, 14] on span "Export" at bounding box center [826, 18] width 24 height 8
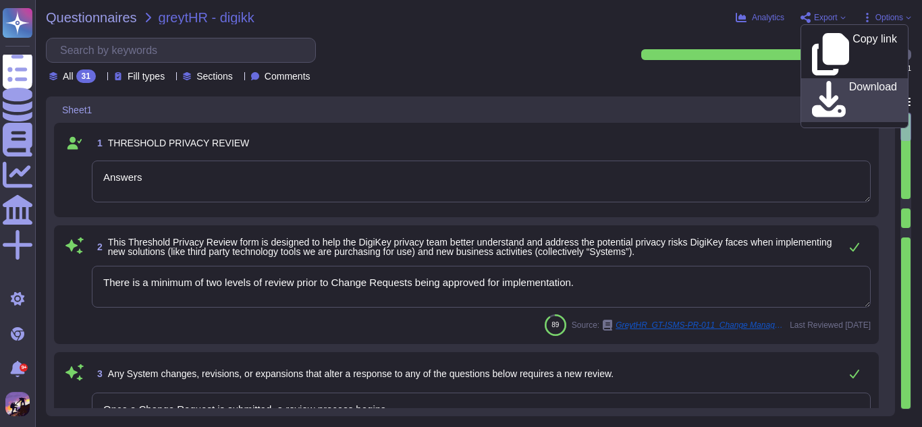
click at [829, 81] on div "Download" at bounding box center [854, 100] width 85 height 38
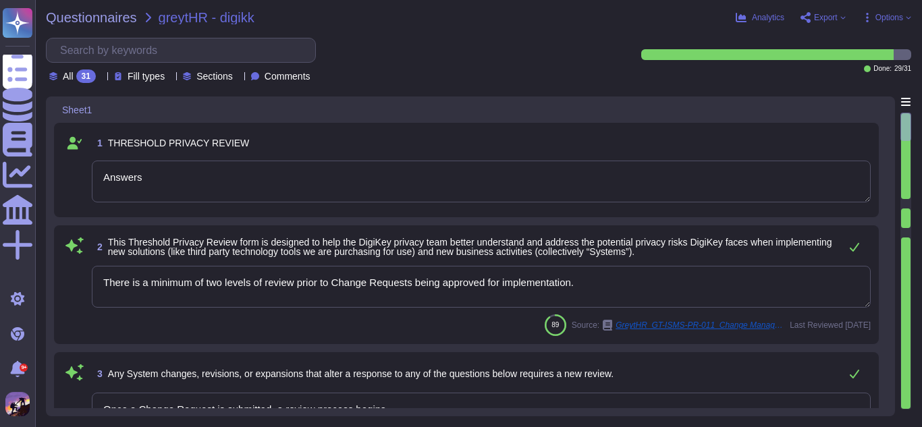
click at [457, 38] on div "All 31 Fill types Sections Comments" at bounding box center [329, 60] width 567 height 45
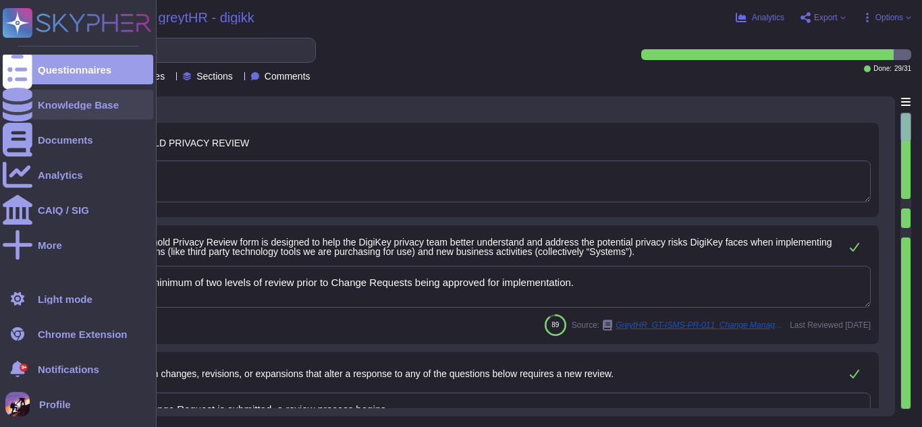
click at [42, 105] on div "Knowledge Base" at bounding box center [78, 105] width 81 height 10
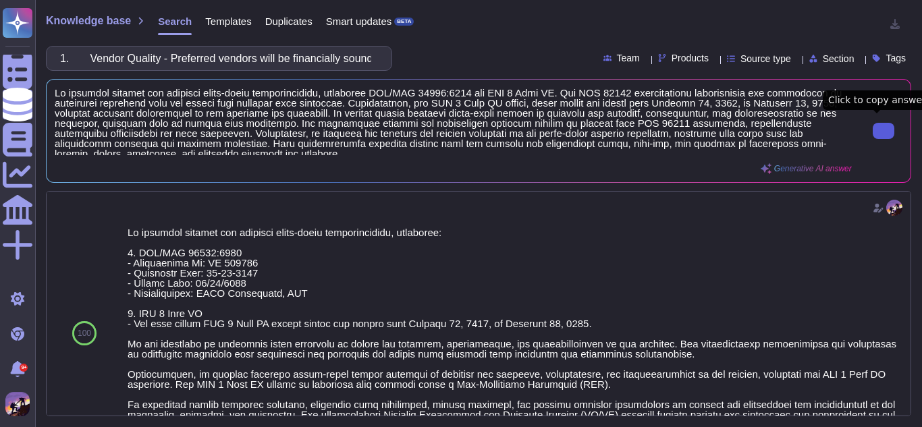
click at [889, 129] on button at bounding box center [884, 131] width 22 height 16
